Goal: Find specific page/section

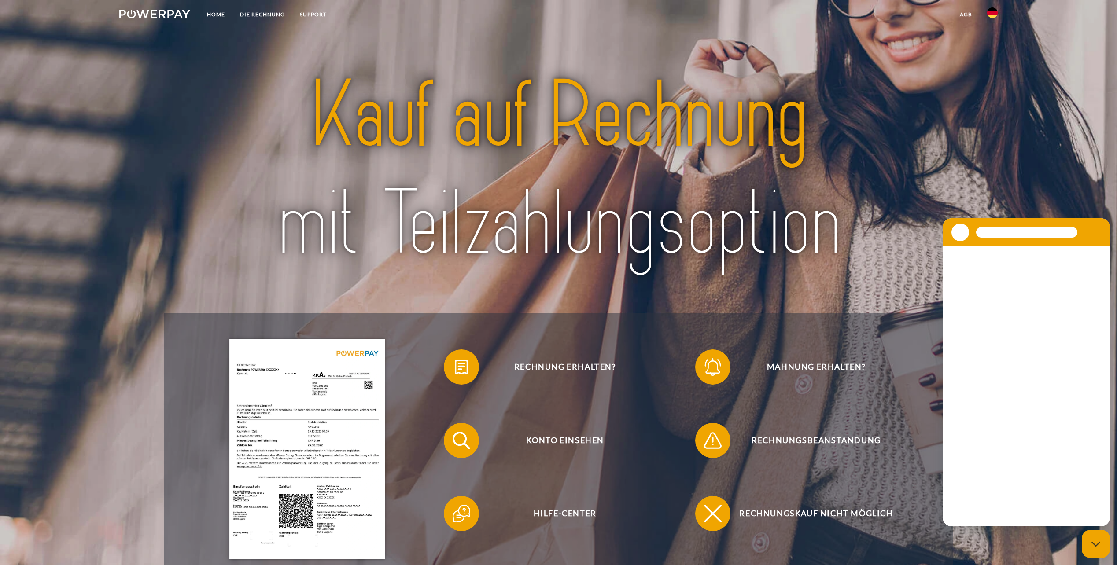
scroll to position [36, 0]
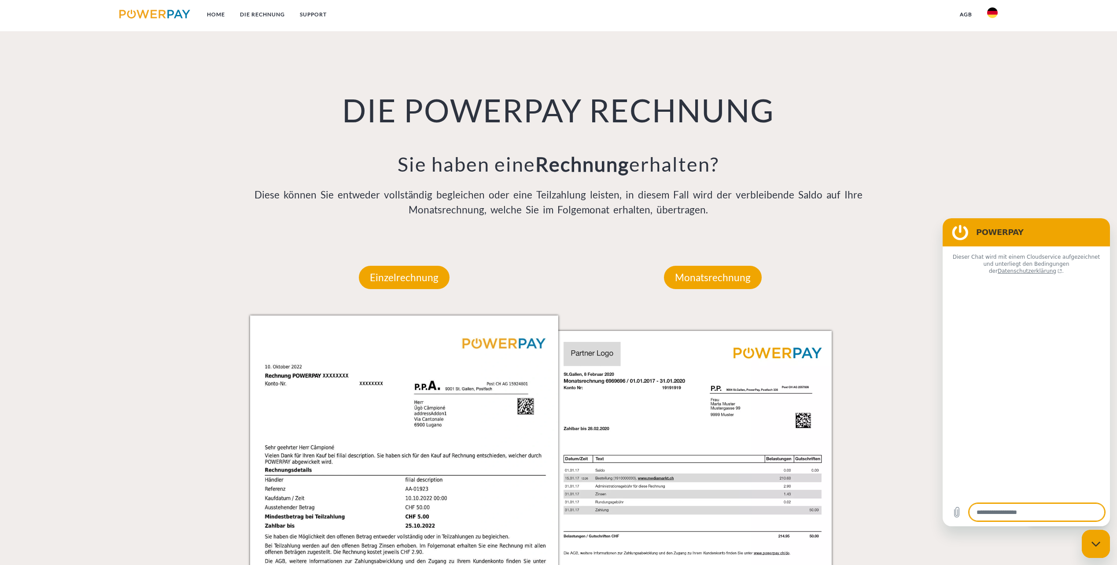
type textarea "*"
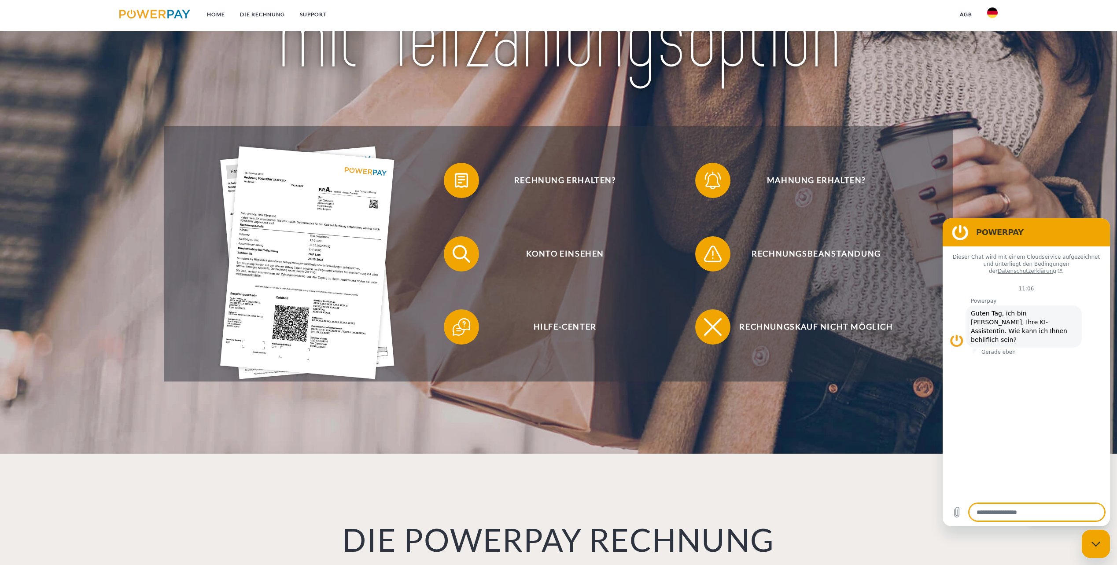
scroll to position [0, 0]
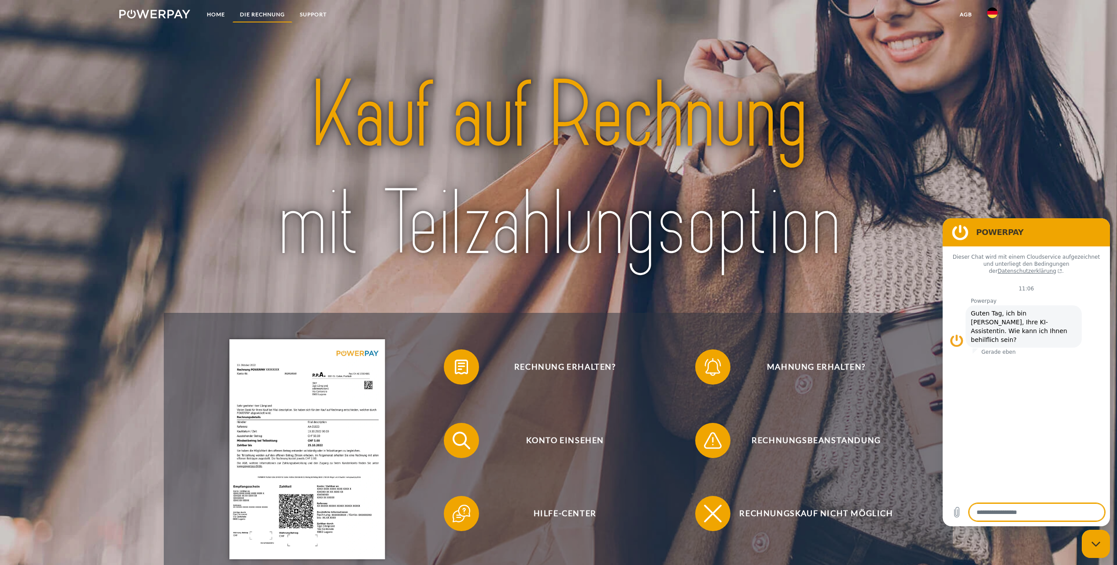
click at [264, 10] on link "DIE RECHNUNG" at bounding box center [262, 15] width 60 height 16
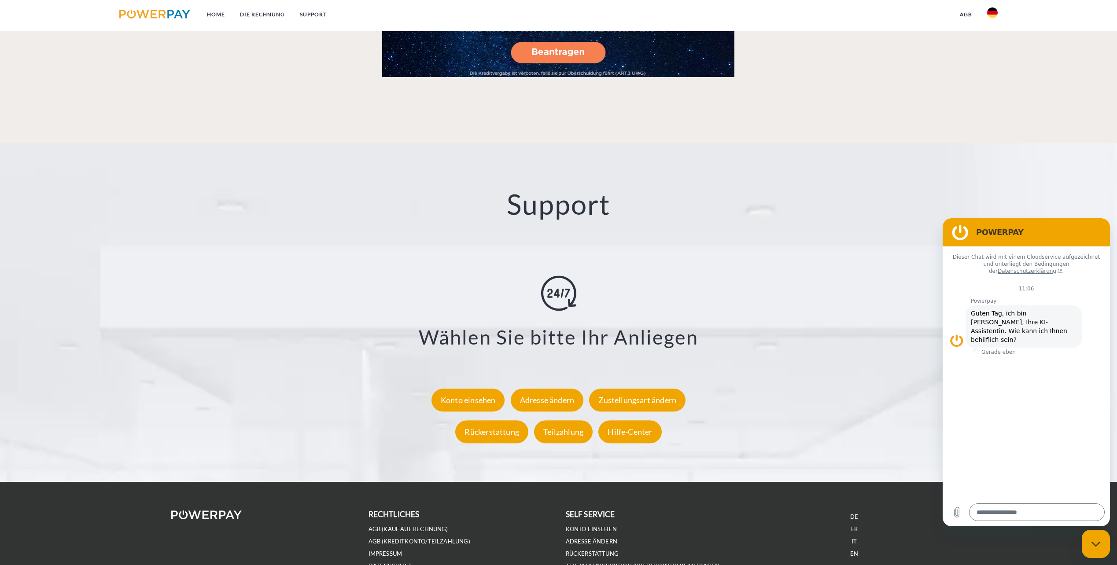
scroll to position [1535, 0]
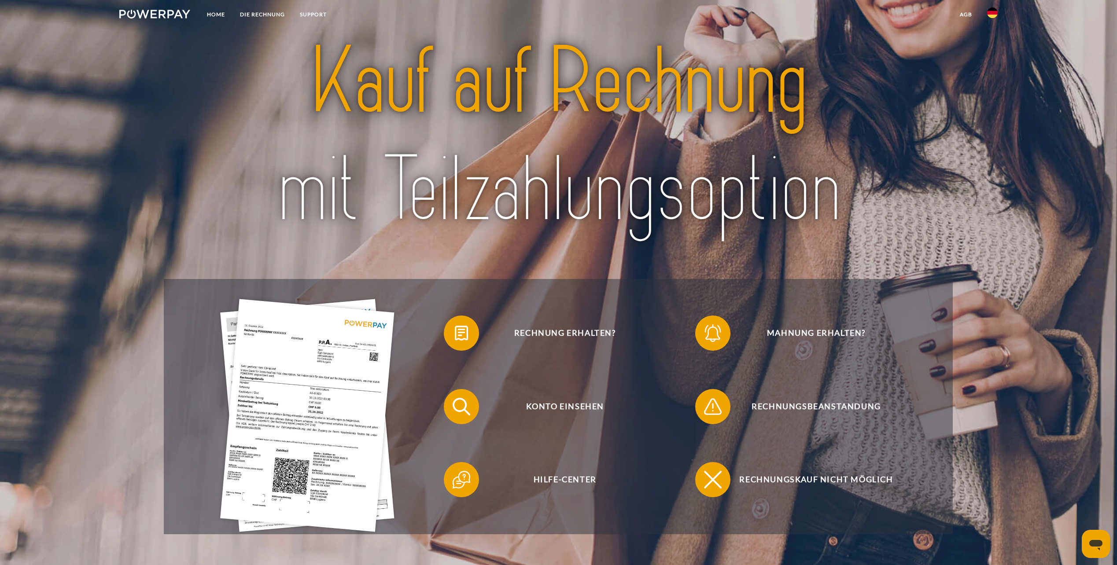
scroll to position [44, 0]
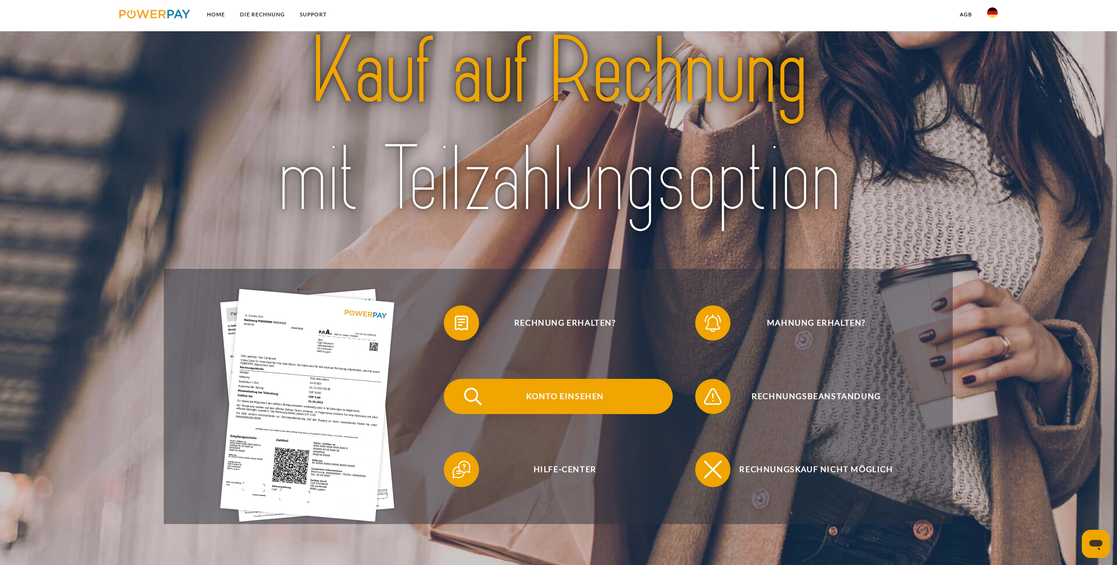
click at [530, 391] on span "Konto einsehen" at bounding box center [565, 396] width 216 height 35
